Goal: Task Accomplishment & Management: Manage account settings

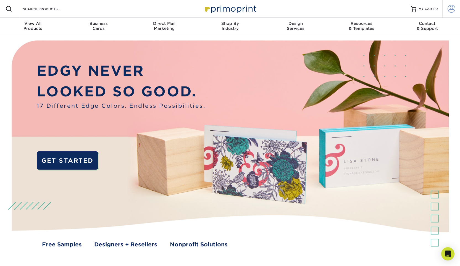
click at [449, 11] on span at bounding box center [452, 9] width 8 height 8
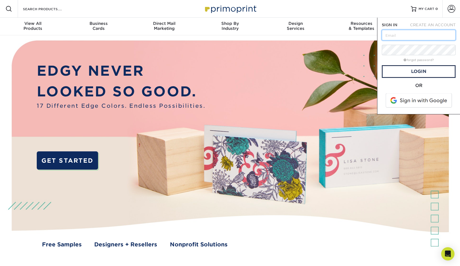
click at [405, 33] on input "text" at bounding box center [419, 35] width 74 height 11
type input "[EMAIL_ADDRESS][DOMAIN_NAME]"
click at [407, 62] on div "forgot password?" at bounding box center [419, 59] width 74 height 7
click at [407, 71] on link "Login" at bounding box center [419, 71] width 74 height 13
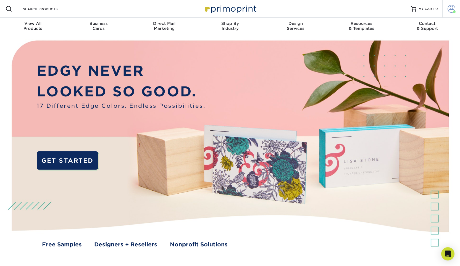
click at [450, 8] on span at bounding box center [452, 9] width 8 height 8
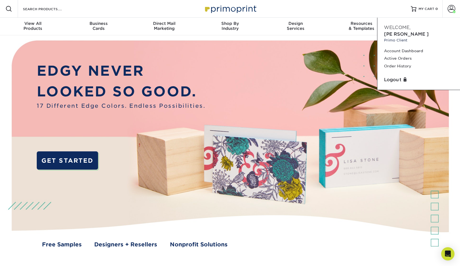
click at [287, 121] on img at bounding box center [229, 149] width 455 height 228
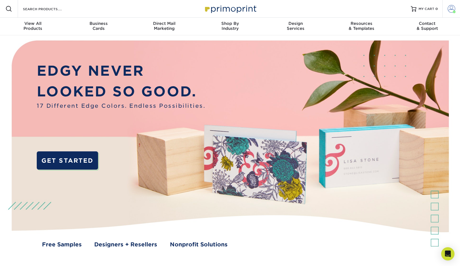
click at [448, 10] on span at bounding box center [452, 9] width 8 height 8
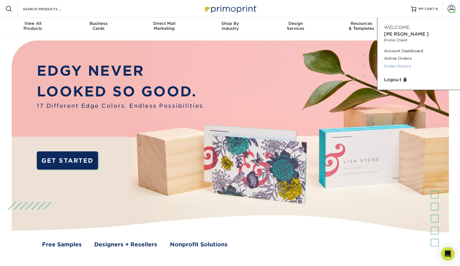
click at [396, 62] on link "Order History" at bounding box center [418, 65] width 69 height 7
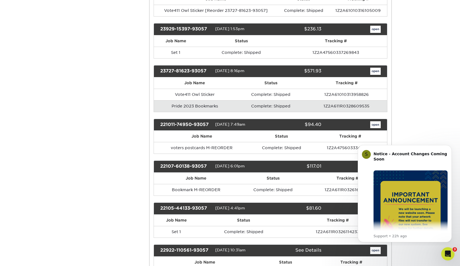
scroll to position [166, 0]
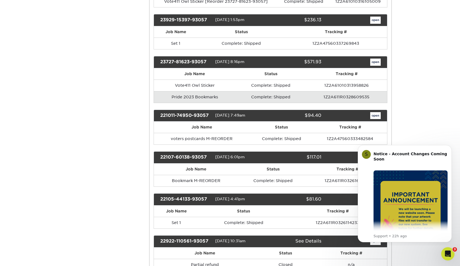
click at [199, 161] on div "22107-60138-93057" at bounding box center [185, 157] width 59 height 7
click at [449, 147] on icon "Dismiss notification" at bounding box center [450, 146] width 3 height 3
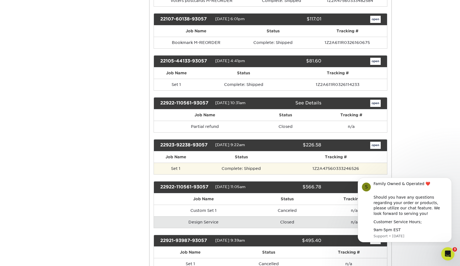
scroll to position [276, 0]
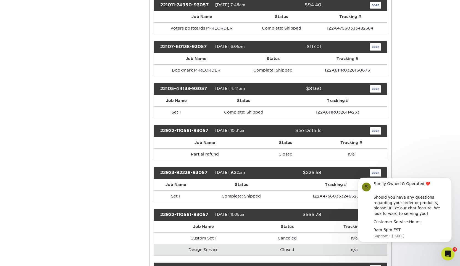
click at [189, 95] on div "22105-44133-93057 10/05/2022 4:41pm $81.60 open" at bounding box center [271, 89] width 234 height 12
click at [190, 93] on div "22105-44133-93057" at bounding box center [185, 88] width 59 height 7
click at [376, 51] on link "open" at bounding box center [375, 46] width 11 height 7
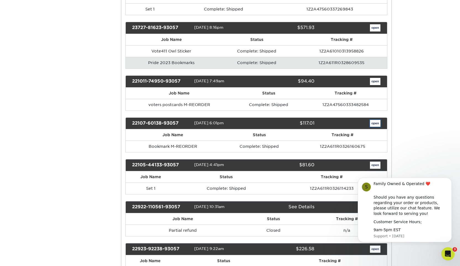
scroll to position [0, 0]
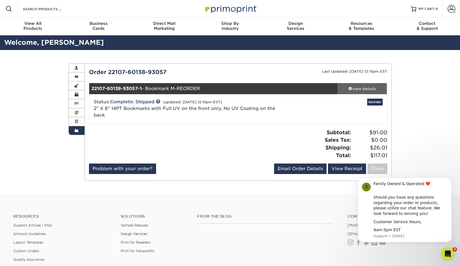
click at [363, 90] on div "view details" at bounding box center [362, 89] width 50 height 6
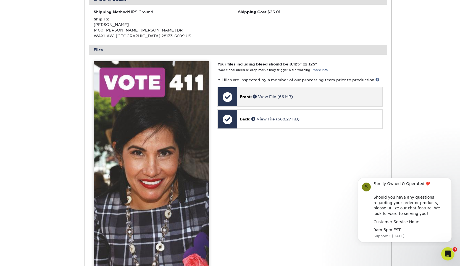
scroll to position [193, 0]
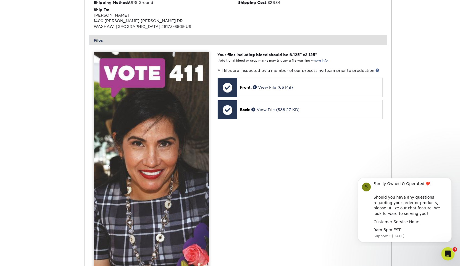
click at [428, 164] on div "Order History Account Overview Contact Information Change Password Address Book…" at bounding box center [230, 244] width 460 height 775
click at [423, 124] on div "Order History Account Overview Contact Information Change Password Address Book…" at bounding box center [230, 244] width 460 height 775
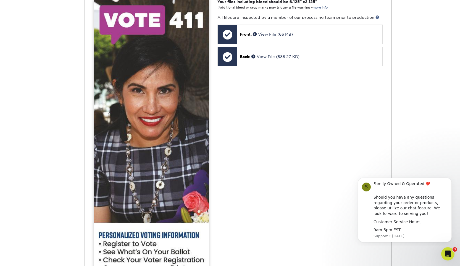
scroll to position [249, 0]
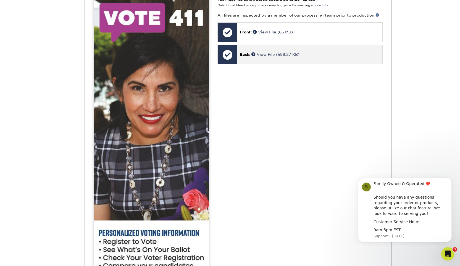
click at [274, 59] on div "Back: View File (588.27 KB)" at bounding box center [309, 54] width 145 height 19
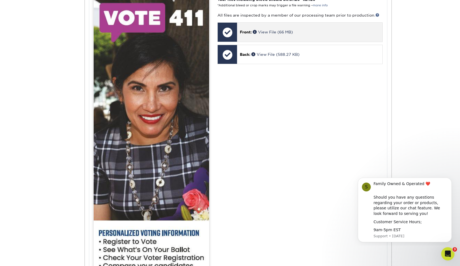
click at [268, 35] on p "Front: View File (66 MB)" at bounding box center [310, 32] width 140 height 6
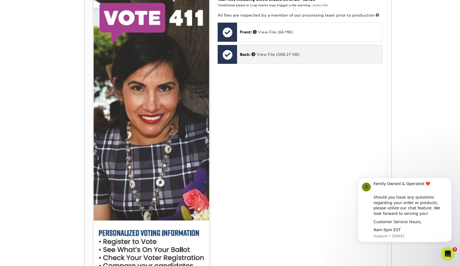
click at [253, 50] on div "Back: View File (588.27 KB)" at bounding box center [309, 54] width 145 height 19
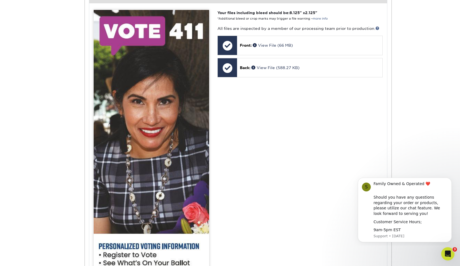
scroll to position [221, 0]
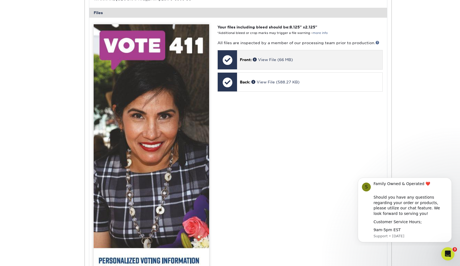
click at [242, 58] on span "Front:" at bounding box center [246, 59] width 12 height 4
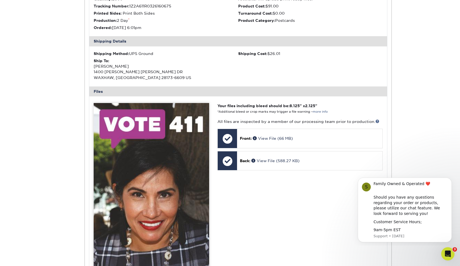
scroll to position [193, 0]
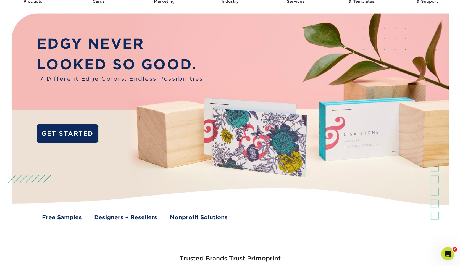
scroll to position [83, 0]
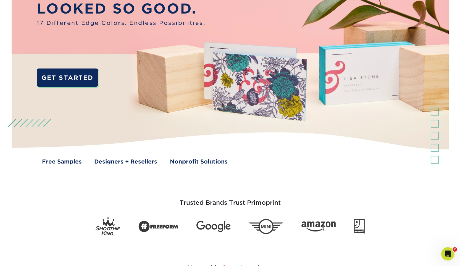
drag, startPoint x: 429, startPoint y: 1, endPoint x: 281, endPoint y: 6, distance: 148.5
click at [281, 6] on img at bounding box center [229, 66] width 455 height 228
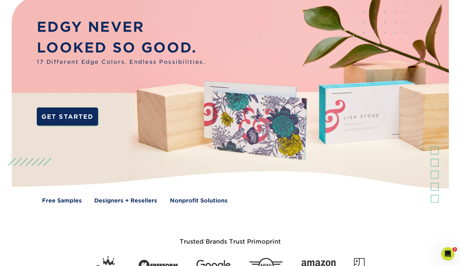
scroll to position [0, 0]
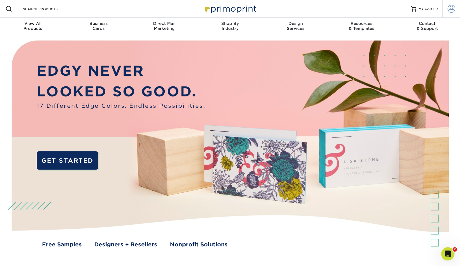
click at [452, 8] on span at bounding box center [452, 9] width 8 height 8
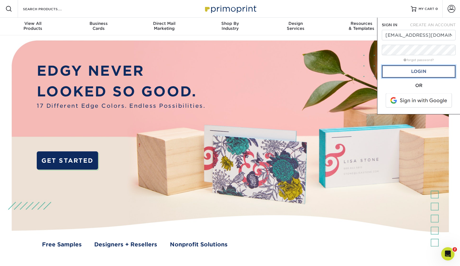
click at [421, 72] on link "Login" at bounding box center [419, 71] width 74 height 13
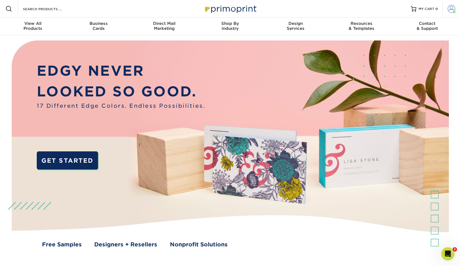
click at [449, 10] on span at bounding box center [452, 9] width 8 height 8
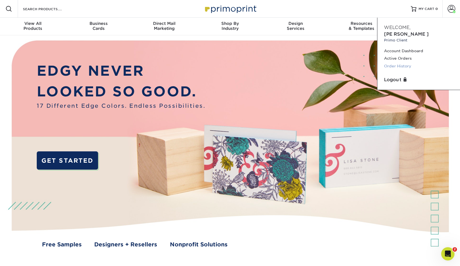
click at [394, 62] on link "Order History" at bounding box center [418, 65] width 69 height 7
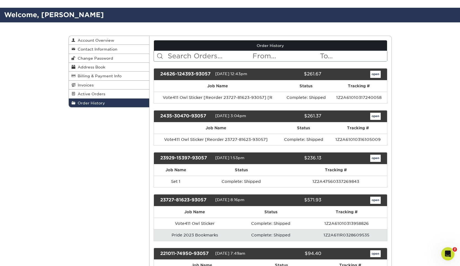
scroll to position [55, 0]
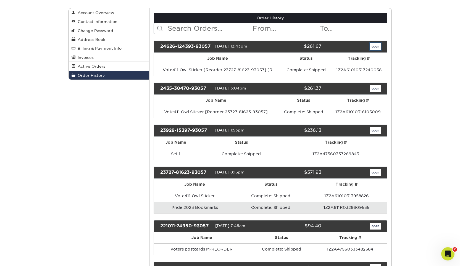
click at [374, 48] on link "open" at bounding box center [375, 46] width 11 height 7
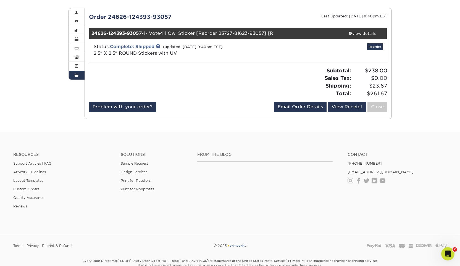
scroll to position [0, 0]
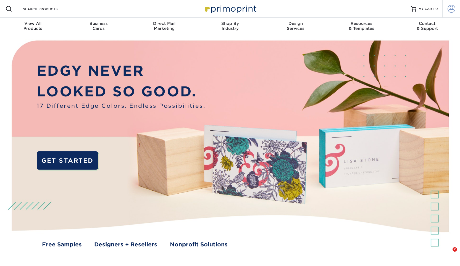
type input "[EMAIL_ADDRESS][DOMAIN_NAME]"
click at [452, 11] on span at bounding box center [452, 9] width 8 height 8
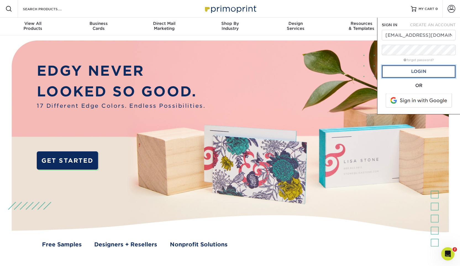
click at [396, 74] on link "Login" at bounding box center [419, 71] width 74 height 13
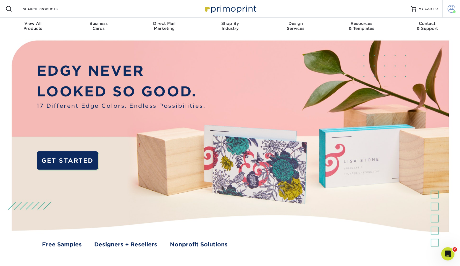
click at [452, 11] on span at bounding box center [452, 9] width 8 height 8
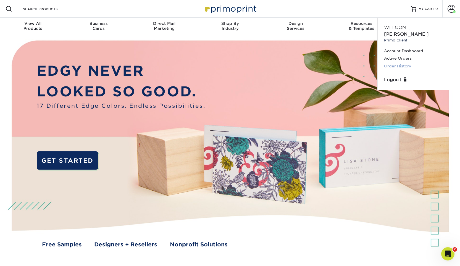
click at [401, 62] on link "Order History" at bounding box center [418, 65] width 69 height 7
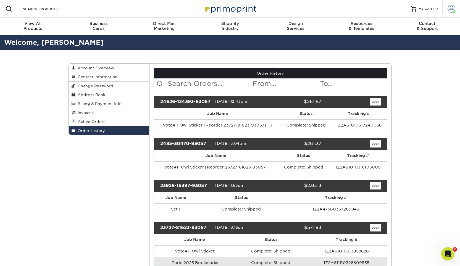
click at [450, 6] on span at bounding box center [452, 9] width 8 height 8
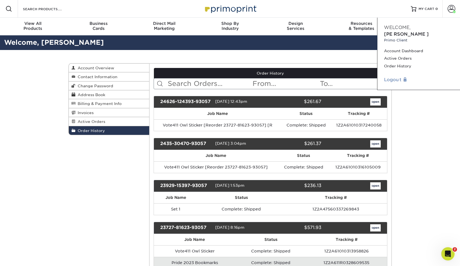
click at [389, 77] on link "Logout" at bounding box center [418, 80] width 69 height 7
